Goal: Task Accomplishment & Management: Manage account settings

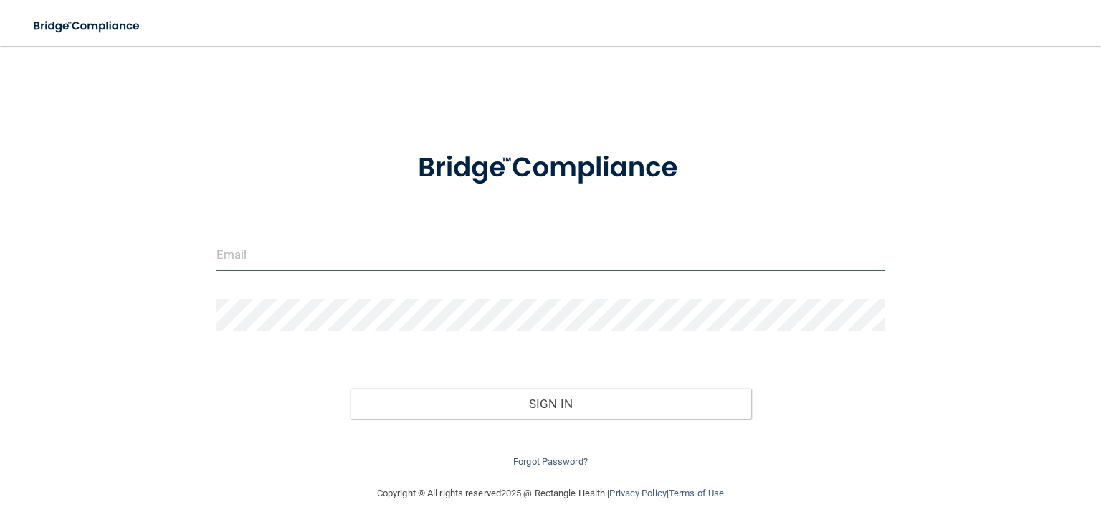
click at [239, 257] on input "email" at bounding box center [550, 255] width 668 height 32
type input "[EMAIL_ADDRESS][DOMAIN_NAME]"
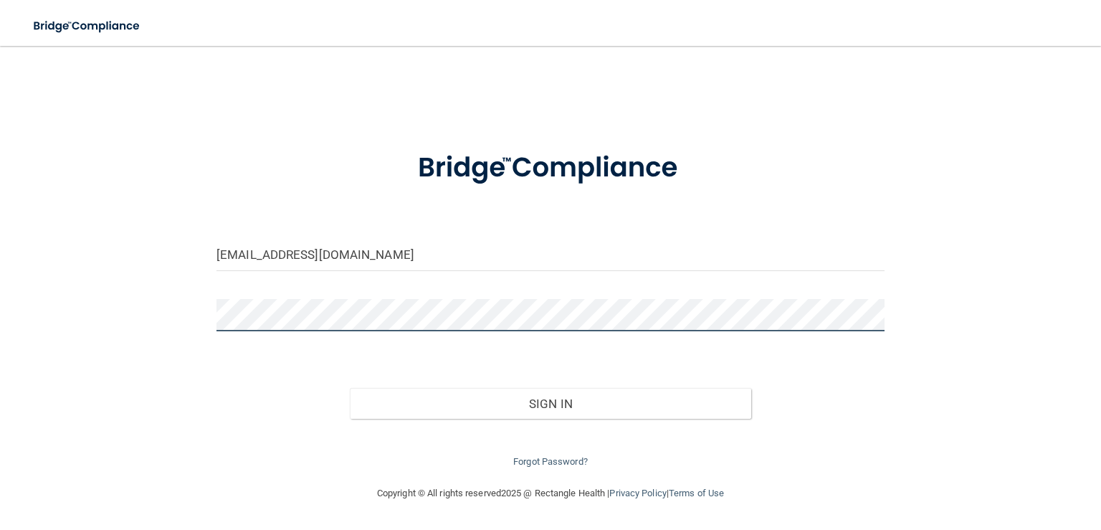
click at [350, 388] on button "Sign In" at bounding box center [550, 404] width 401 height 32
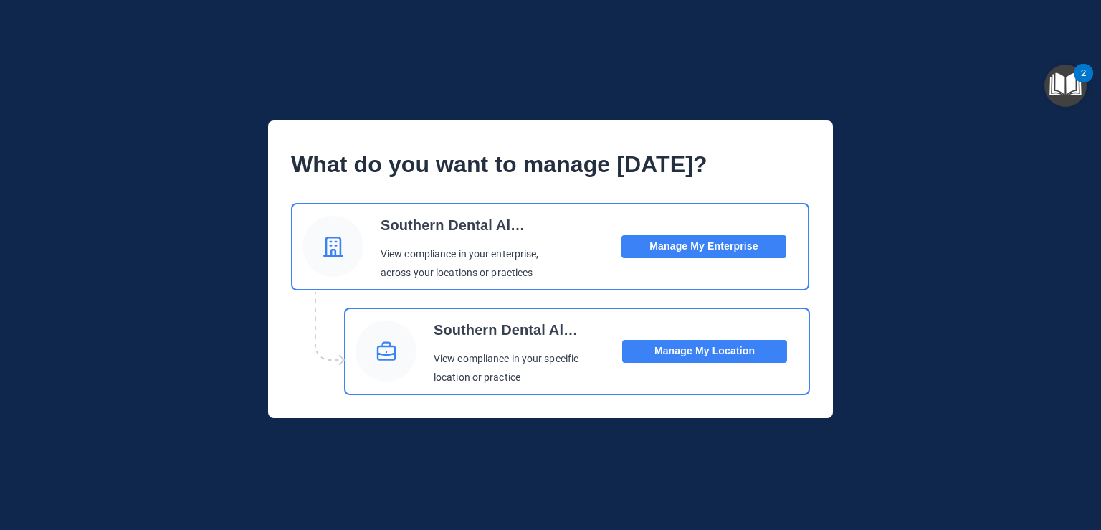
click at [711, 350] on button "Manage My Location" at bounding box center [704, 351] width 165 height 23
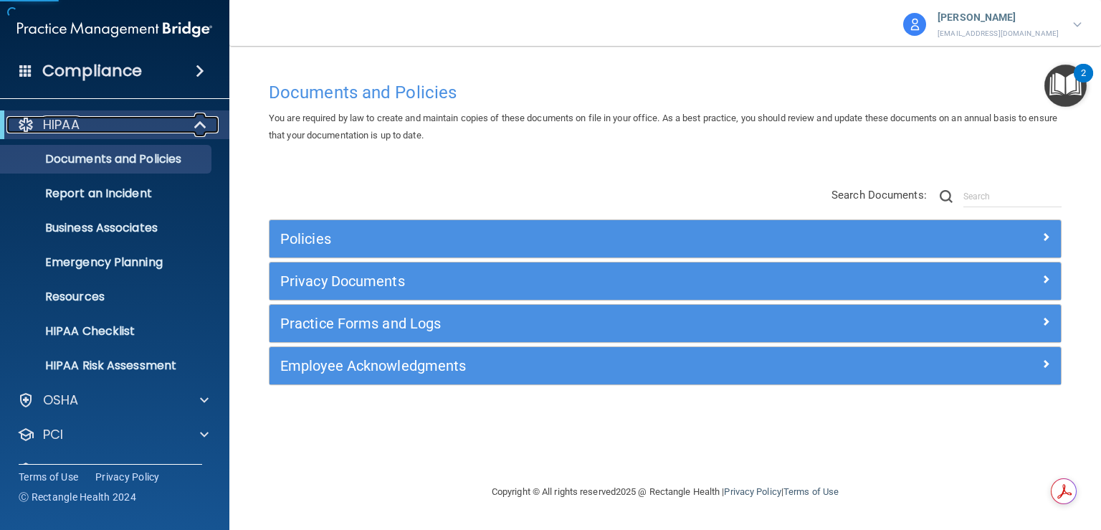
click at [184, 124] on div at bounding box center [200, 124] width 35 height 17
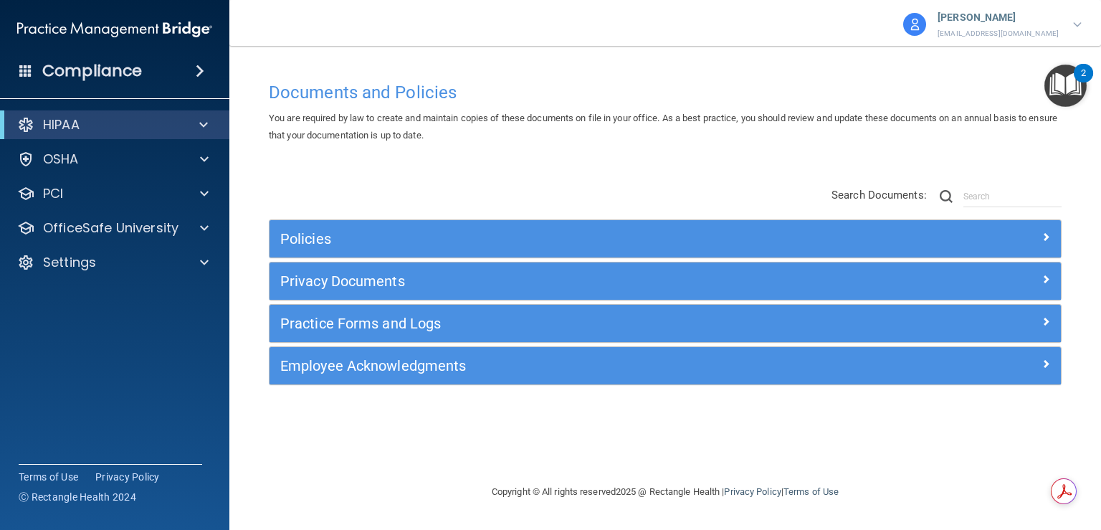
click at [204, 70] on span at bounding box center [200, 70] width 9 height 17
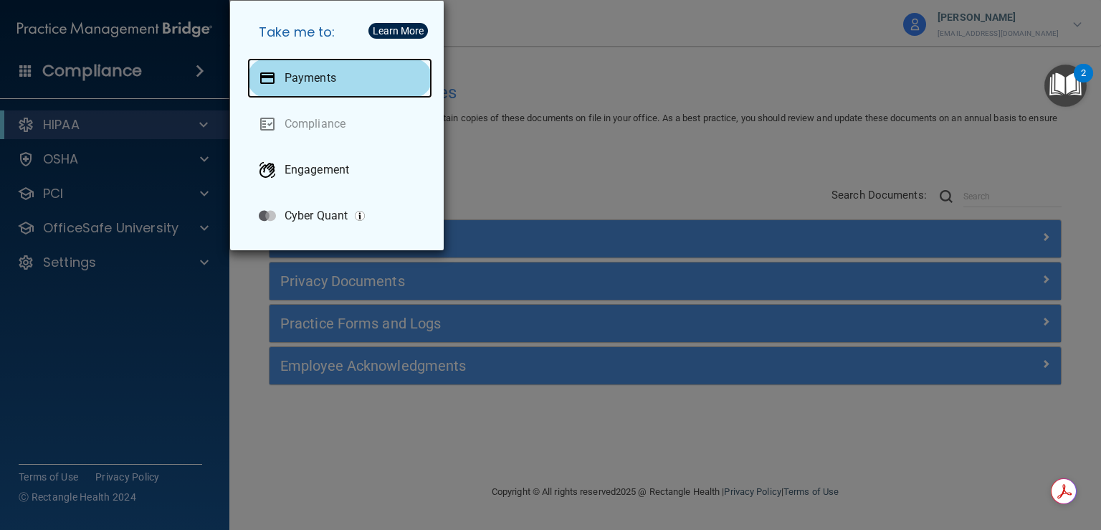
click at [324, 74] on p "Payments" at bounding box center [310, 78] width 52 height 14
